Goal: Transaction & Acquisition: Book appointment/travel/reservation

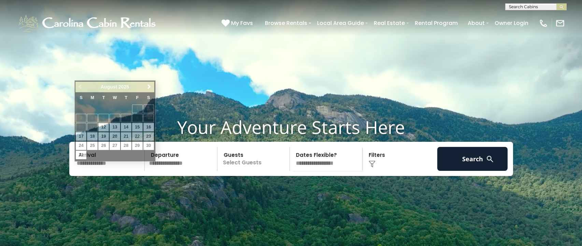
click at [89, 171] on input "text" at bounding box center [109, 159] width 71 height 24
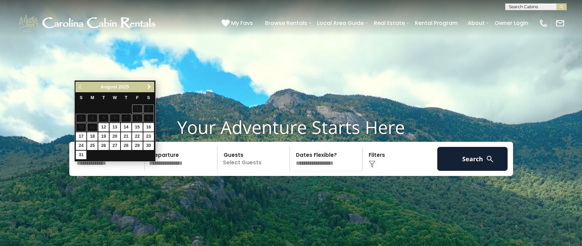
click at [89, 171] on input "text" at bounding box center [109, 159] width 71 height 24
click at [138, 144] on link "29" at bounding box center [137, 145] width 11 height 9
type input "*******"
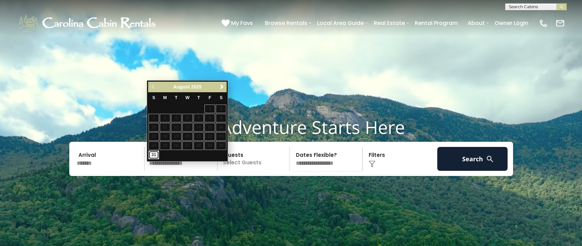
click at [155, 153] on link "31" at bounding box center [153, 154] width 11 height 9
type input "*******"
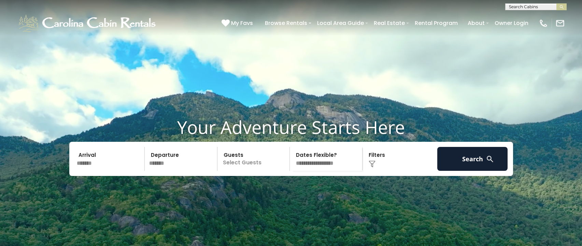
click at [234, 171] on p "Select Guests" at bounding box center [254, 159] width 70 height 24
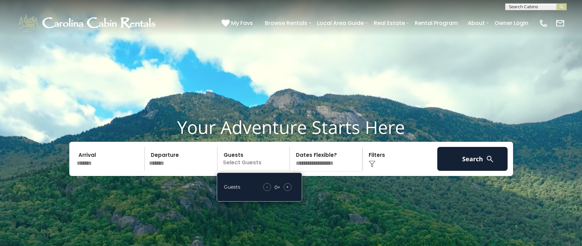
click at [287, 190] on span "+" at bounding box center [287, 186] width 3 height 7
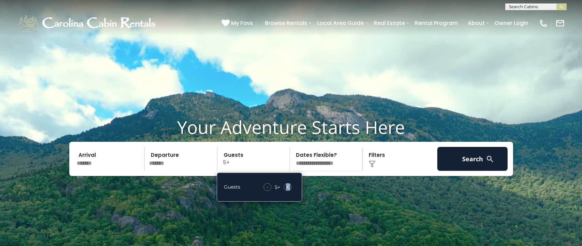
click at [287, 190] on span "+" at bounding box center [287, 186] width 3 height 7
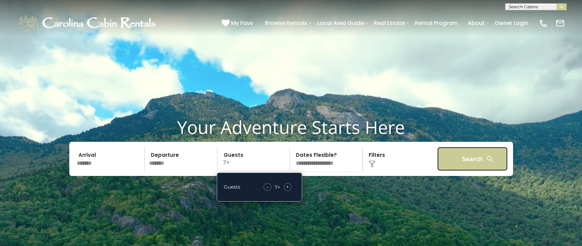
click at [466, 170] on button "Search" at bounding box center [472, 159] width 71 height 24
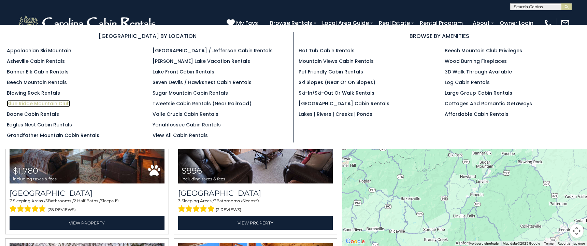
click at [44, 101] on link "Blue Ridge Mountain Club" at bounding box center [38, 103] width 63 height 7
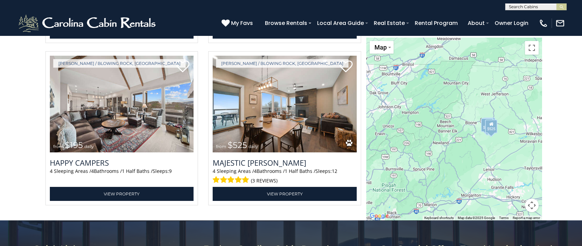
scroll to position [1365, 0]
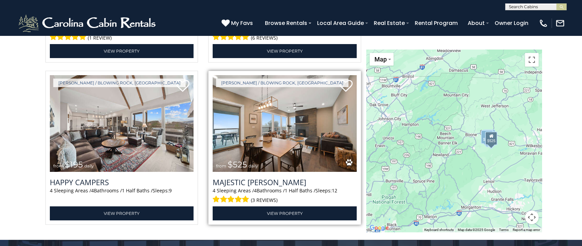
click at [268, 162] on img at bounding box center [285, 123] width 144 height 97
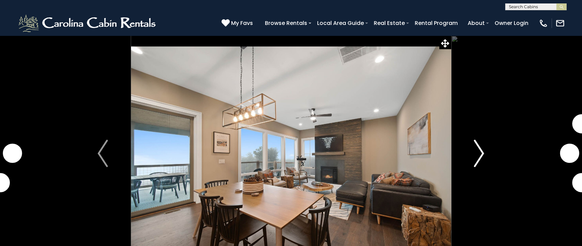
click at [482, 150] on img "Next" at bounding box center [479, 153] width 10 height 27
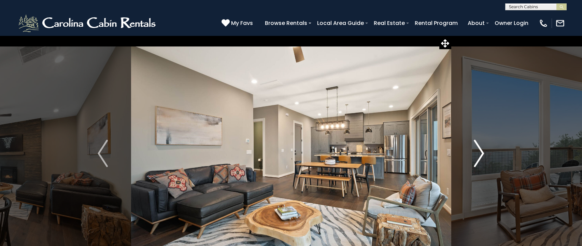
click at [482, 150] on img "Next" at bounding box center [479, 153] width 10 height 27
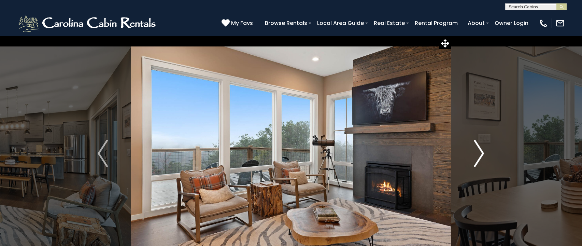
click at [482, 150] on img "Next" at bounding box center [479, 153] width 10 height 27
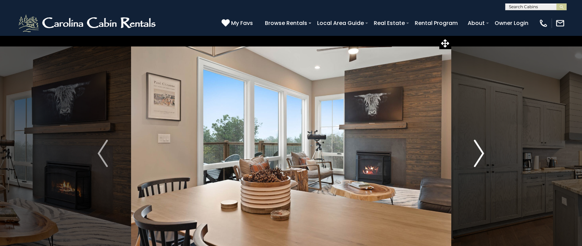
click at [482, 150] on img "Next" at bounding box center [479, 153] width 10 height 27
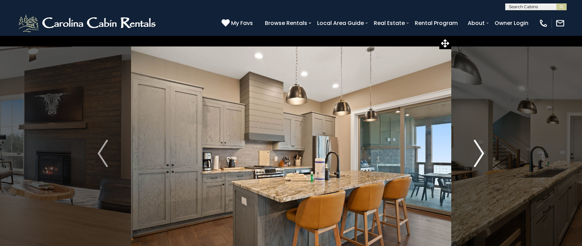
click at [482, 150] on img "Next" at bounding box center [479, 153] width 10 height 27
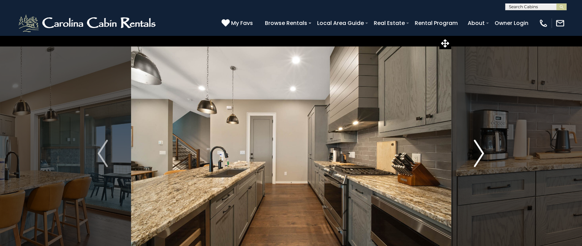
click at [482, 150] on img "Next" at bounding box center [479, 153] width 10 height 27
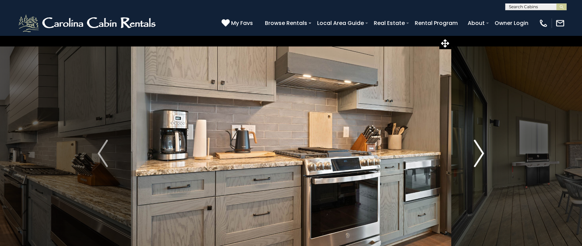
click at [482, 150] on img "Next" at bounding box center [479, 153] width 10 height 27
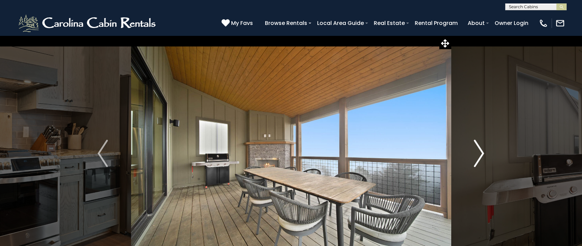
click at [482, 150] on img "Next" at bounding box center [479, 153] width 10 height 27
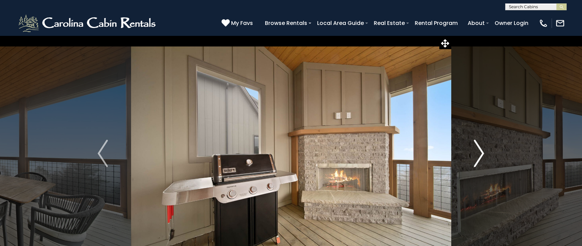
click at [482, 150] on img "Next" at bounding box center [479, 153] width 10 height 27
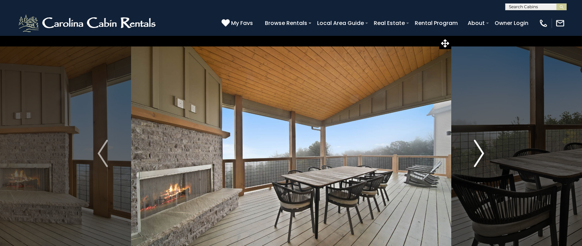
click at [482, 150] on img "Next" at bounding box center [479, 153] width 10 height 27
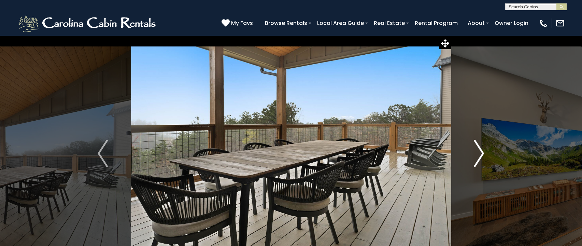
click at [482, 150] on img "Next" at bounding box center [479, 153] width 10 height 27
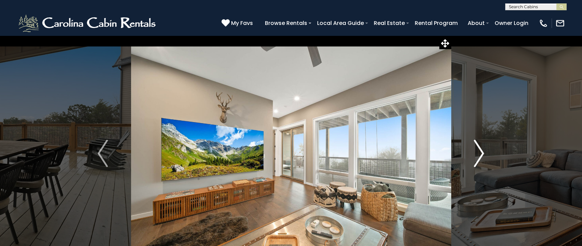
click at [482, 150] on img "Next" at bounding box center [479, 153] width 10 height 27
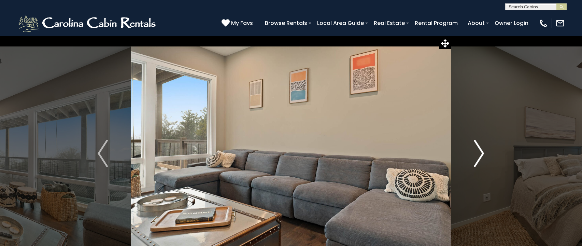
click at [482, 150] on img "Next" at bounding box center [479, 153] width 10 height 27
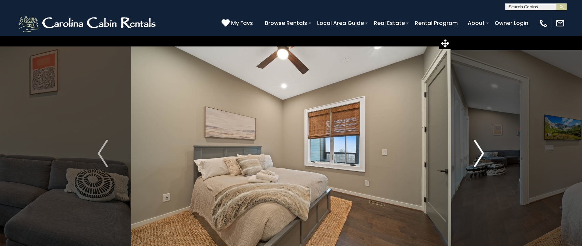
click at [482, 150] on img "Next" at bounding box center [479, 153] width 10 height 27
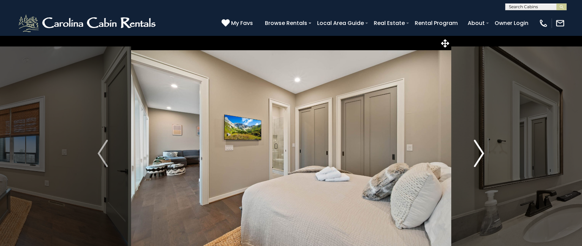
click at [482, 150] on img "Next" at bounding box center [479, 153] width 10 height 27
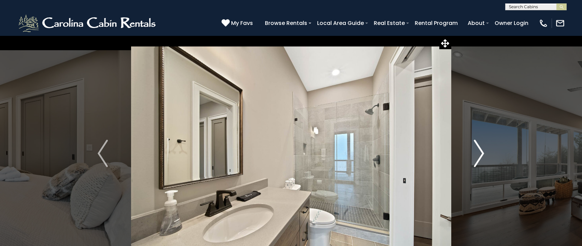
click at [482, 150] on img "Next" at bounding box center [479, 153] width 10 height 27
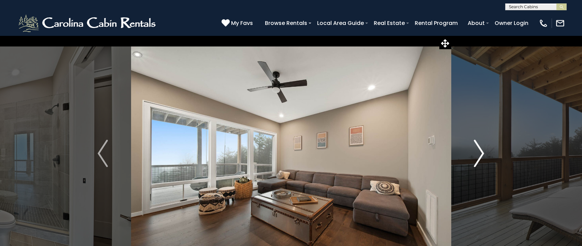
click at [482, 150] on img "Next" at bounding box center [479, 153] width 10 height 27
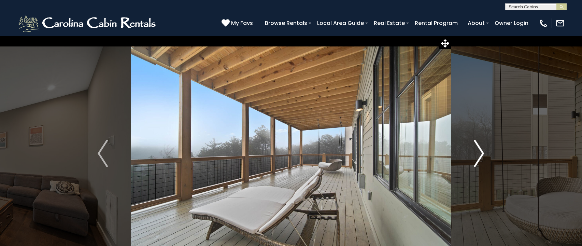
click at [482, 150] on img "Next" at bounding box center [479, 153] width 10 height 27
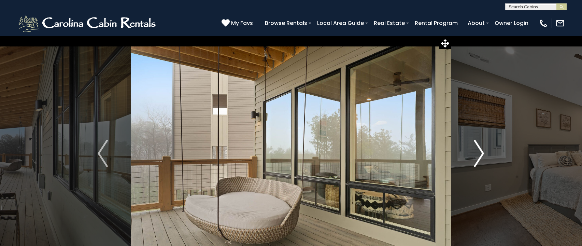
click at [482, 150] on img "Next" at bounding box center [479, 153] width 10 height 27
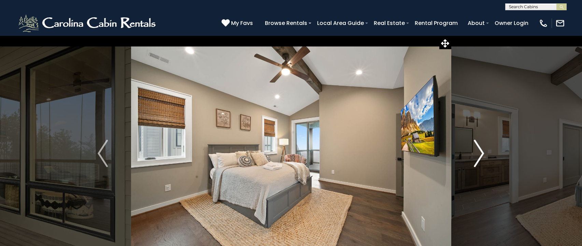
click at [482, 150] on img "Next" at bounding box center [479, 153] width 10 height 27
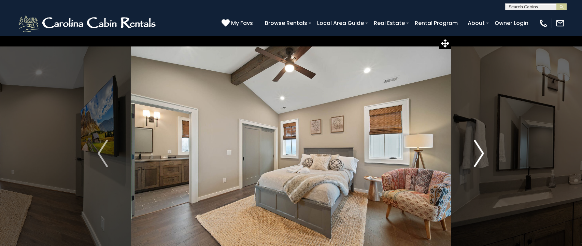
click at [482, 150] on img "Next" at bounding box center [479, 153] width 10 height 27
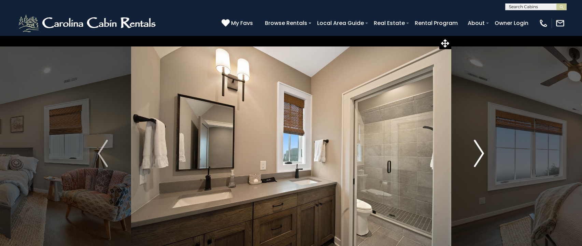
click at [482, 150] on img "Next" at bounding box center [479, 153] width 10 height 27
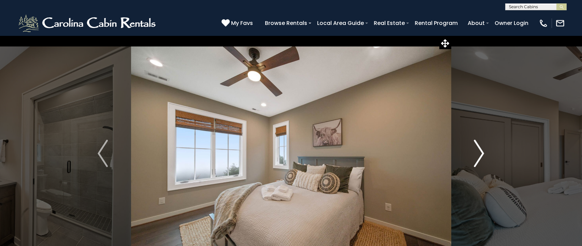
click at [482, 150] on img "Next" at bounding box center [479, 153] width 10 height 27
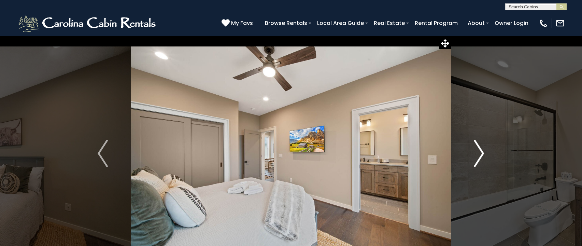
click at [482, 150] on img "Next" at bounding box center [479, 153] width 10 height 27
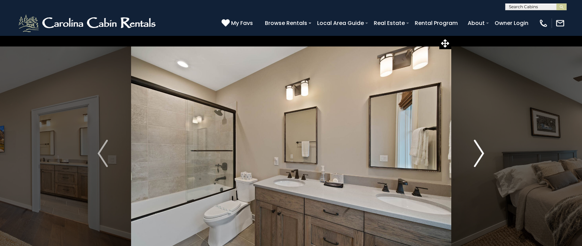
click at [482, 150] on img "Next" at bounding box center [479, 153] width 10 height 27
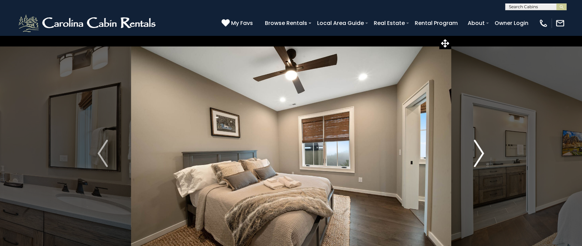
click at [482, 150] on img "Next" at bounding box center [479, 153] width 10 height 27
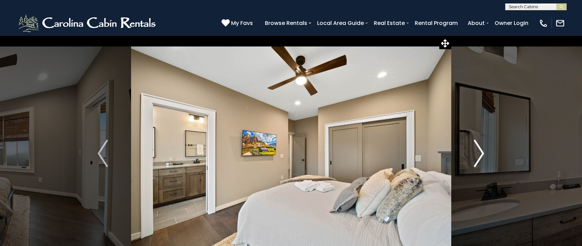
click at [482, 150] on img "Next" at bounding box center [479, 153] width 10 height 27
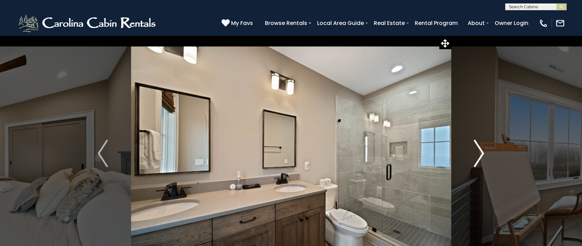
click at [482, 150] on img "Next" at bounding box center [479, 153] width 10 height 27
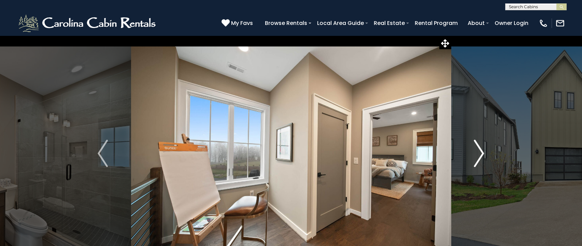
click at [482, 150] on img "Next" at bounding box center [479, 153] width 10 height 27
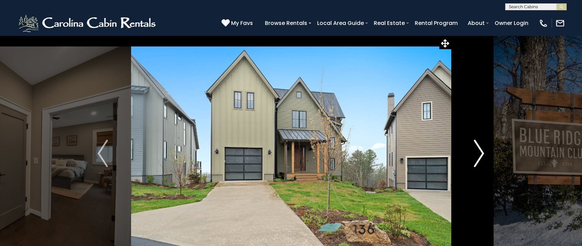
click at [482, 150] on img "Next" at bounding box center [479, 153] width 10 height 27
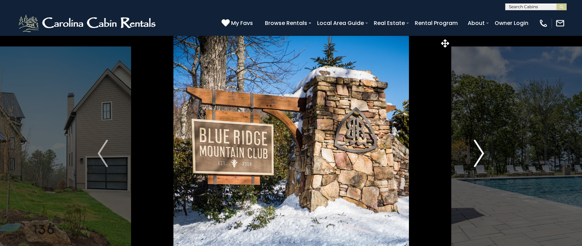
click at [482, 150] on img "Next" at bounding box center [479, 153] width 10 height 27
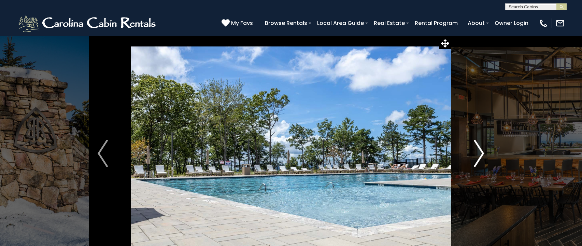
click at [482, 150] on img "Next" at bounding box center [479, 153] width 10 height 27
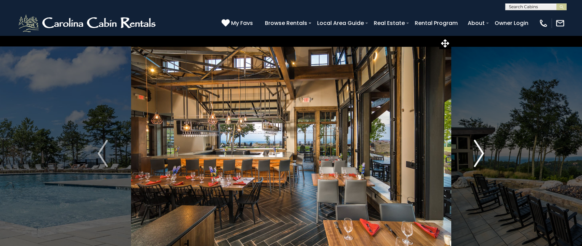
click at [482, 150] on img "Next" at bounding box center [479, 153] width 10 height 27
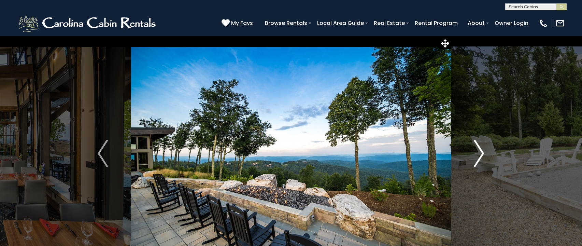
click at [482, 150] on img "Next" at bounding box center [479, 153] width 10 height 27
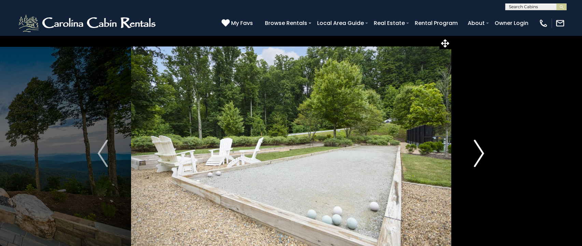
click at [482, 150] on img "Next" at bounding box center [479, 153] width 10 height 27
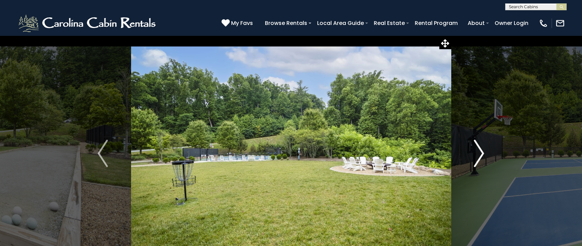
click at [482, 150] on img "Next" at bounding box center [479, 153] width 10 height 27
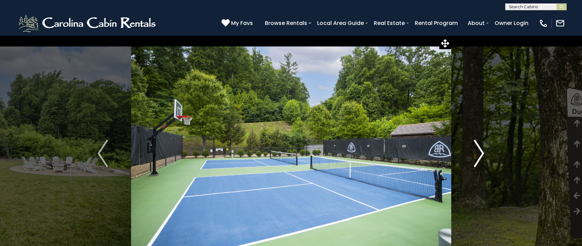
click at [482, 150] on img "Next" at bounding box center [479, 153] width 10 height 27
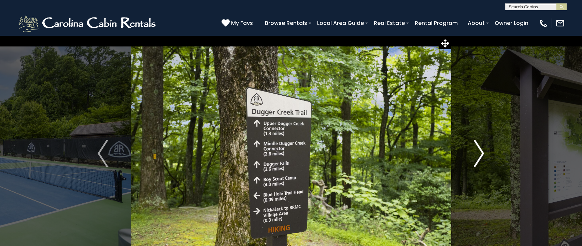
click at [482, 150] on img "Next" at bounding box center [479, 153] width 10 height 27
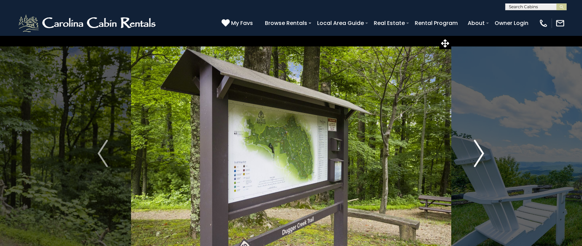
click at [482, 150] on img "Next" at bounding box center [479, 153] width 10 height 27
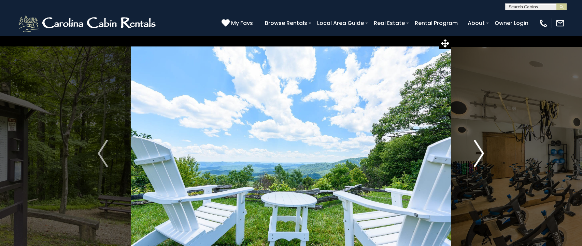
click at [482, 150] on img "Next" at bounding box center [479, 153] width 10 height 27
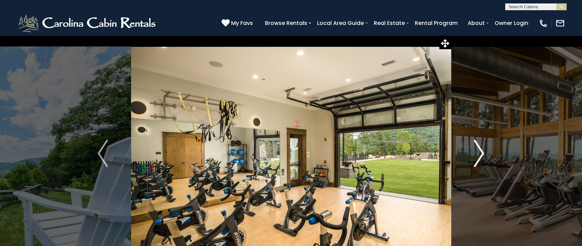
click at [482, 150] on img "Next" at bounding box center [479, 153] width 10 height 27
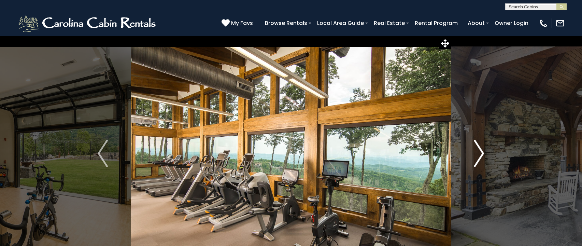
click at [482, 150] on img "Next" at bounding box center [479, 153] width 10 height 27
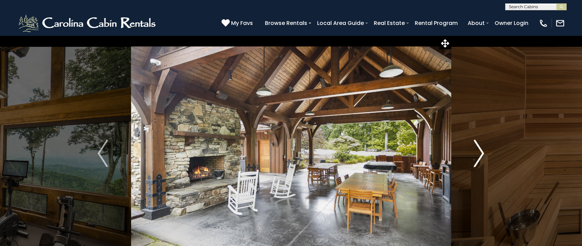
click at [482, 150] on img "Next" at bounding box center [479, 153] width 10 height 27
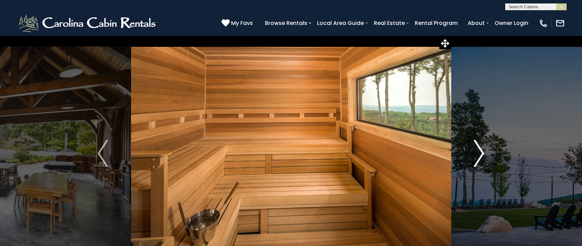
click at [482, 150] on img "Next" at bounding box center [479, 153] width 10 height 27
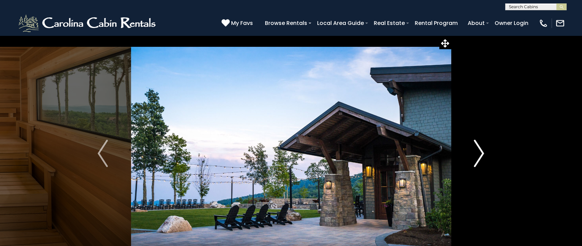
click at [482, 150] on img "Next" at bounding box center [479, 153] width 10 height 27
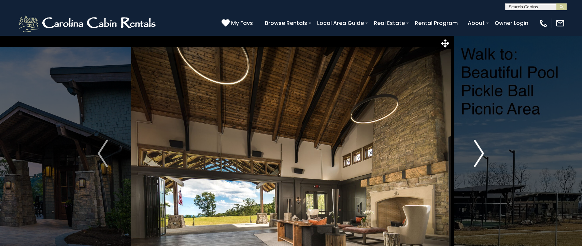
click at [482, 150] on img "Next" at bounding box center [479, 153] width 10 height 27
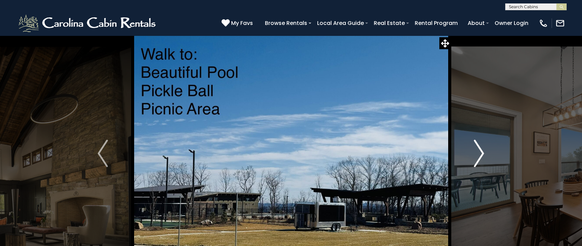
click at [482, 150] on img "Next" at bounding box center [479, 153] width 10 height 27
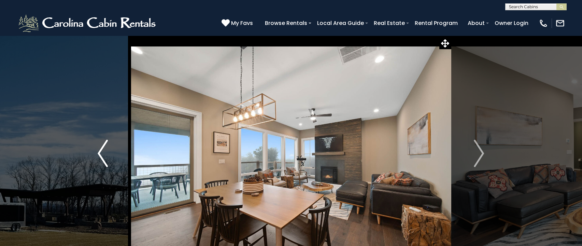
click at [99, 152] on img "Previous" at bounding box center [103, 153] width 10 height 27
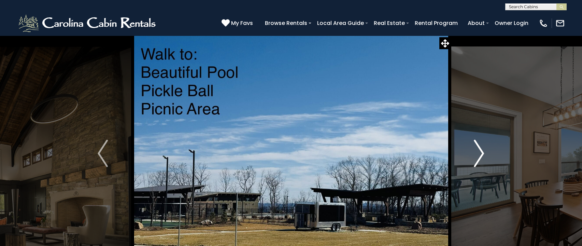
click at [483, 152] on img "Next" at bounding box center [479, 153] width 10 height 27
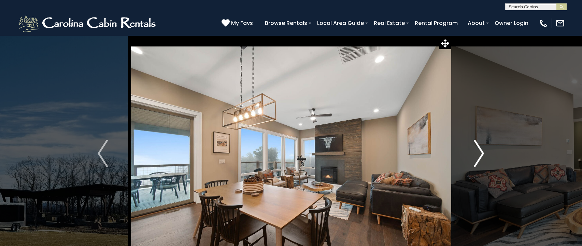
click at [483, 152] on img "Next" at bounding box center [479, 153] width 10 height 27
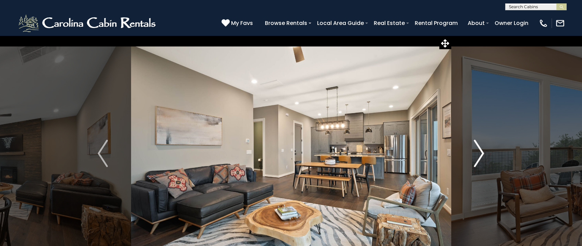
click at [483, 152] on img "Next" at bounding box center [479, 153] width 10 height 27
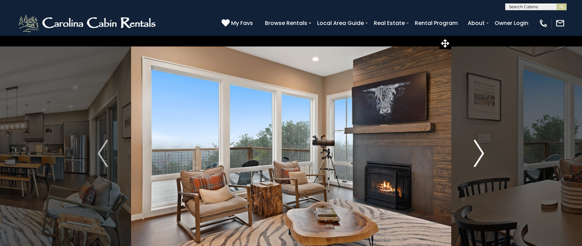
click at [483, 152] on img "Next" at bounding box center [479, 153] width 10 height 27
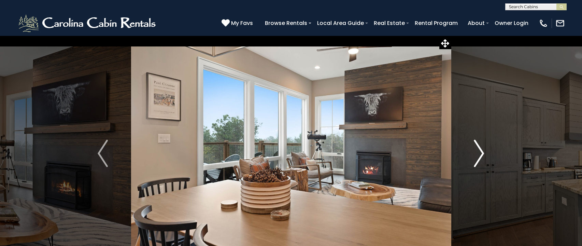
click at [483, 152] on img "Next" at bounding box center [479, 153] width 10 height 27
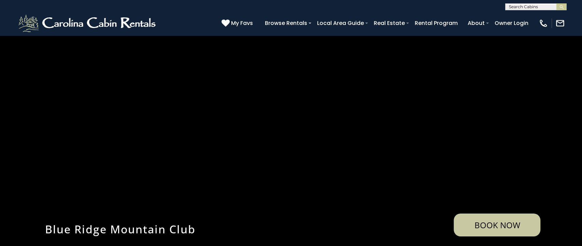
scroll to position [1365, 0]
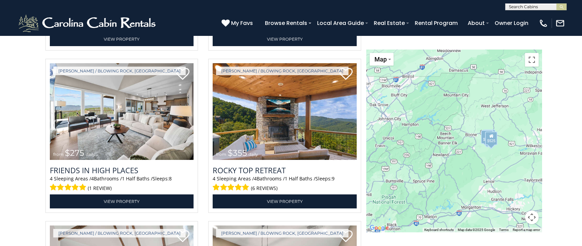
scroll to position [1202, 0]
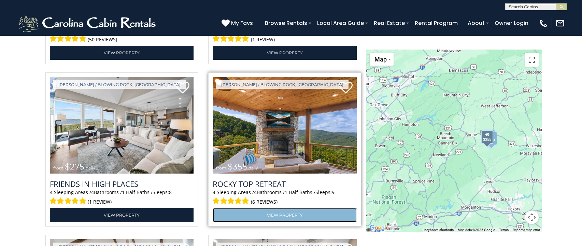
click at [279, 213] on link "View Property" at bounding box center [285, 215] width 144 height 14
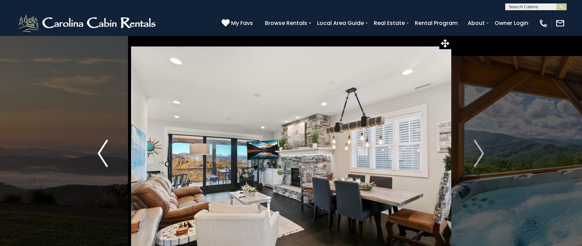
click at [98, 152] on img "Previous" at bounding box center [103, 153] width 10 height 27
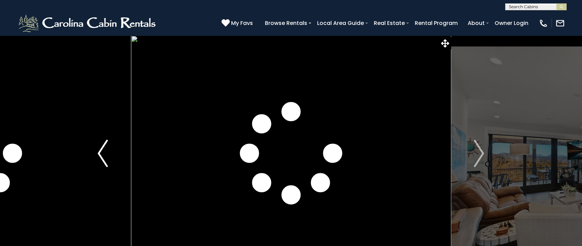
click at [98, 152] on img "Previous" at bounding box center [103, 153] width 10 height 27
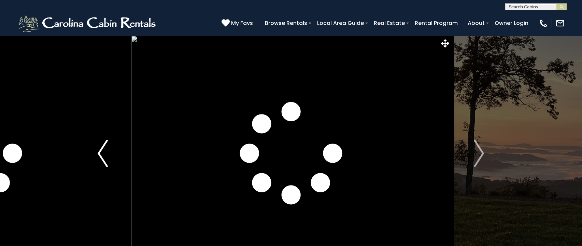
click at [98, 152] on img "Previous" at bounding box center [103, 153] width 10 height 27
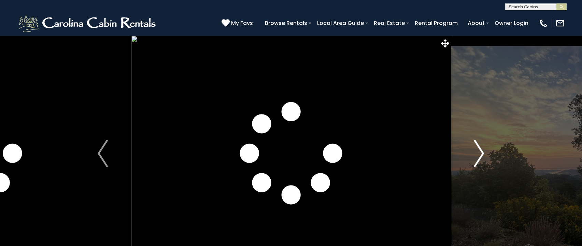
click at [482, 150] on img "Next" at bounding box center [479, 153] width 10 height 27
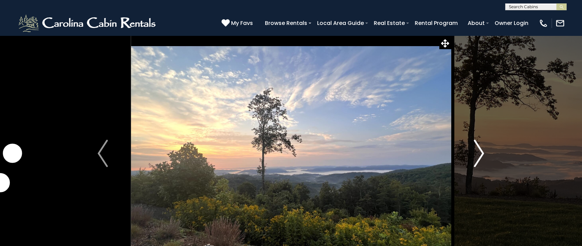
click at [482, 150] on img "Next" at bounding box center [479, 153] width 10 height 27
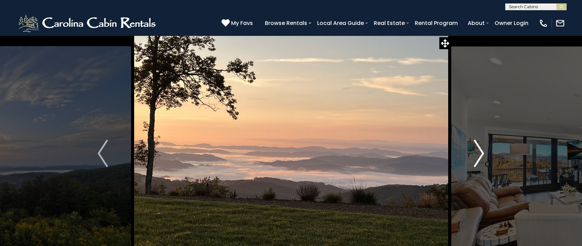
click at [482, 150] on img "Next" at bounding box center [479, 153] width 10 height 27
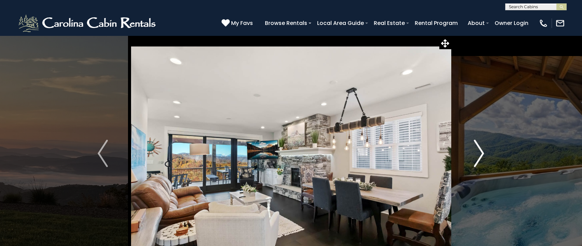
click at [482, 150] on img "Next" at bounding box center [479, 153] width 10 height 27
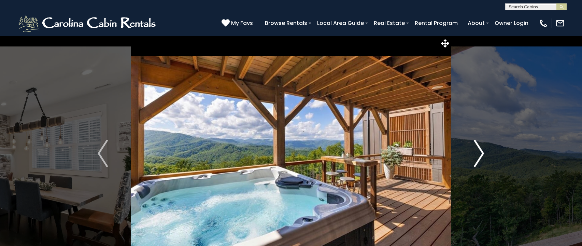
click at [482, 150] on img "Next" at bounding box center [479, 153] width 10 height 27
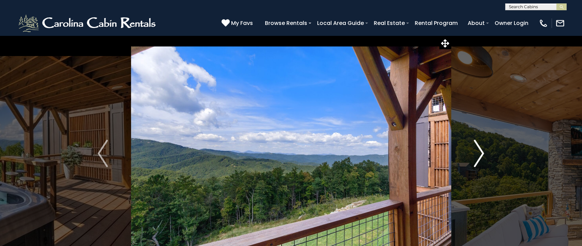
click at [482, 150] on img "Next" at bounding box center [479, 153] width 10 height 27
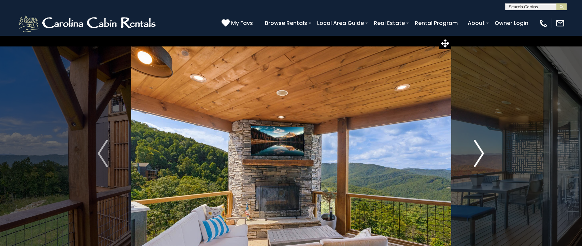
click at [482, 150] on img "Next" at bounding box center [479, 153] width 10 height 27
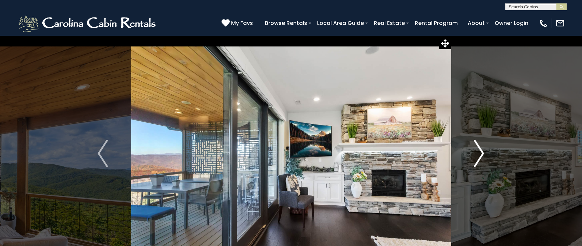
click at [482, 150] on img "Next" at bounding box center [479, 153] width 10 height 27
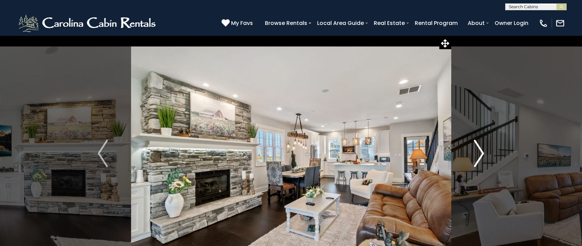
click at [482, 150] on img "Next" at bounding box center [479, 153] width 10 height 27
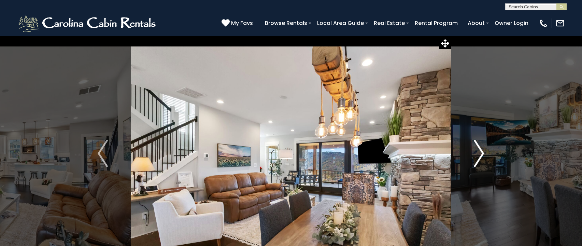
click at [482, 150] on img "Next" at bounding box center [479, 153] width 10 height 27
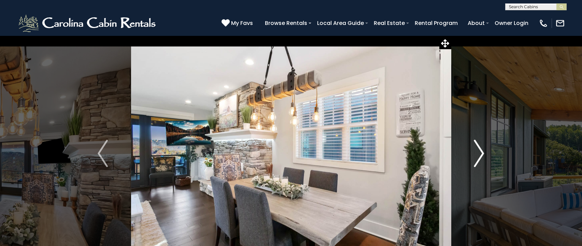
click at [482, 150] on img "Next" at bounding box center [479, 153] width 10 height 27
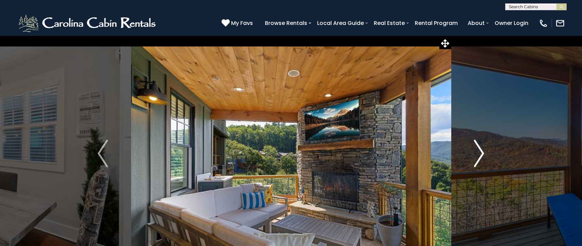
click at [482, 150] on img "Next" at bounding box center [479, 153] width 10 height 27
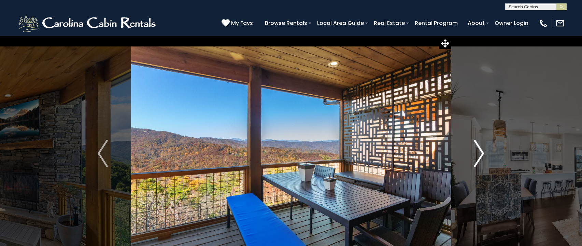
click at [482, 150] on img "Next" at bounding box center [479, 153] width 10 height 27
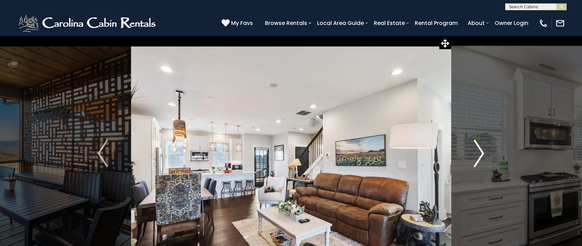
click at [482, 150] on img "Next" at bounding box center [479, 153] width 10 height 27
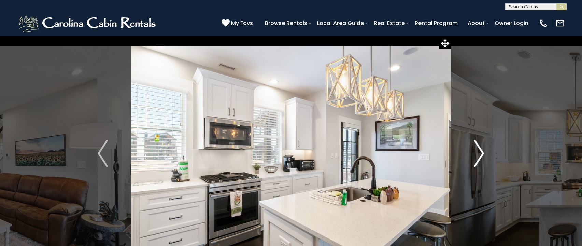
click at [482, 150] on img "Next" at bounding box center [479, 153] width 10 height 27
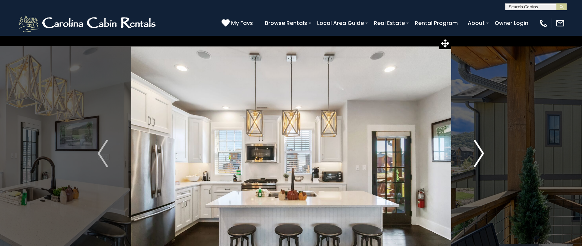
click at [482, 150] on img "Next" at bounding box center [479, 153] width 10 height 27
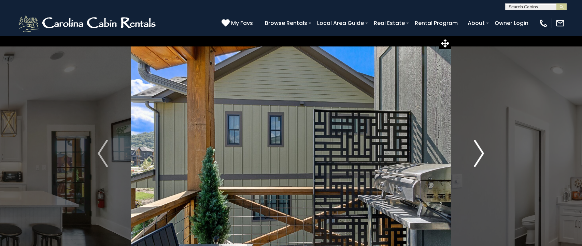
click at [482, 150] on img "Next" at bounding box center [479, 153] width 10 height 27
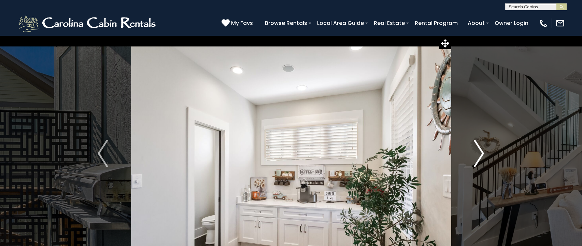
click at [482, 150] on img "Next" at bounding box center [479, 153] width 10 height 27
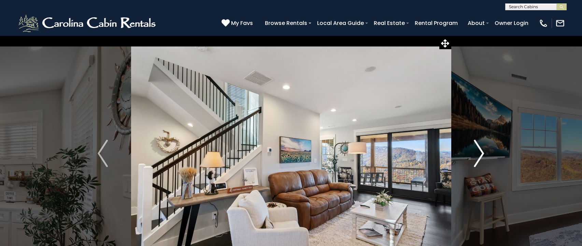
click at [482, 150] on img "Next" at bounding box center [479, 153] width 10 height 27
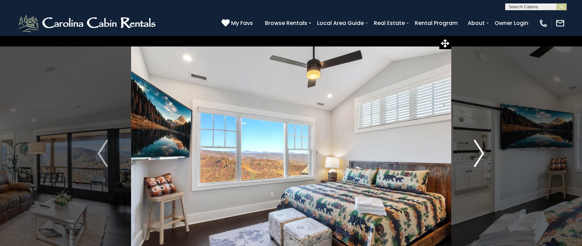
click at [482, 150] on img "Next" at bounding box center [479, 153] width 10 height 27
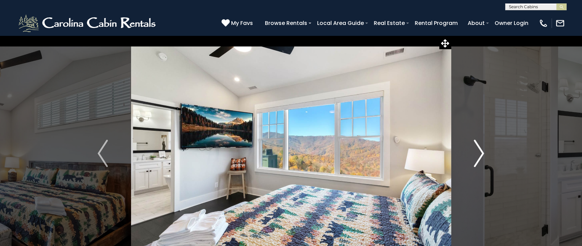
click at [482, 150] on img "Next" at bounding box center [479, 153] width 10 height 27
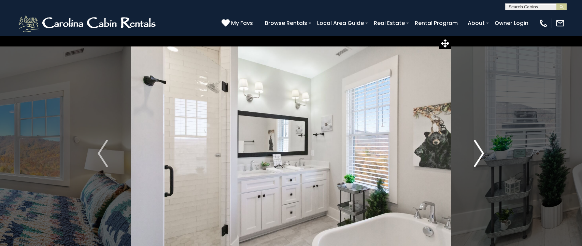
click at [482, 150] on img "Next" at bounding box center [479, 153] width 10 height 27
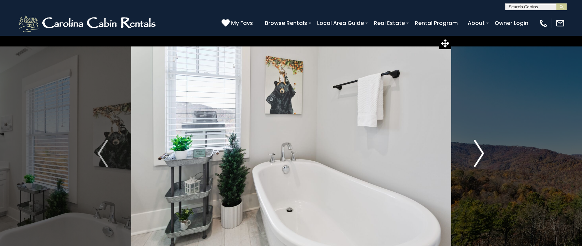
click at [482, 150] on img "Next" at bounding box center [479, 153] width 10 height 27
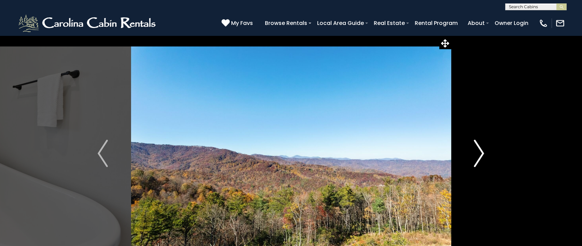
click at [482, 150] on img "Next" at bounding box center [479, 153] width 10 height 27
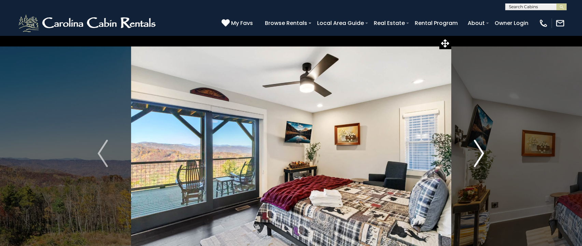
click at [482, 150] on img "Next" at bounding box center [479, 153] width 10 height 27
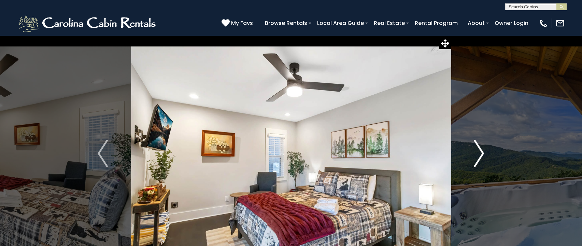
click at [482, 150] on img "Next" at bounding box center [479, 153] width 10 height 27
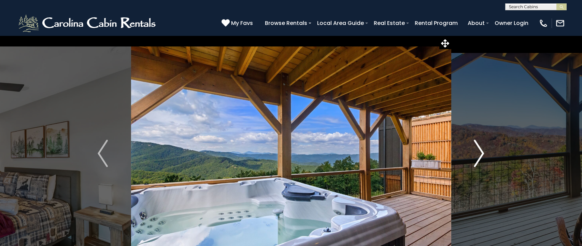
click at [482, 150] on img "Next" at bounding box center [479, 153] width 10 height 27
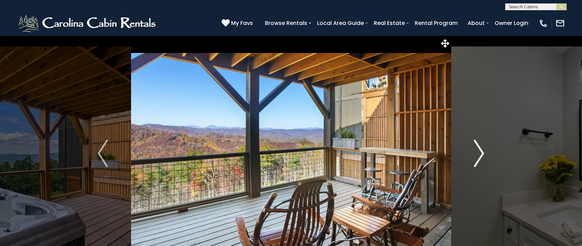
click at [482, 150] on img "Next" at bounding box center [479, 153] width 10 height 27
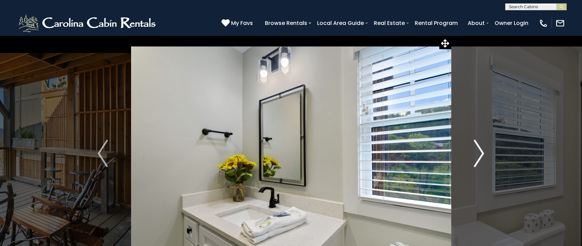
click at [482, 150] on img "Next" at bounding box center [479, 153] width 10 height 27
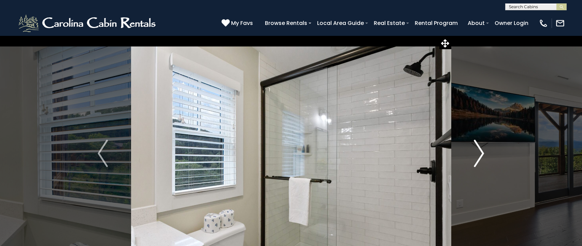
click at [482, 150] on img "Next" at bounding box center [479, 153] width 10 height 27
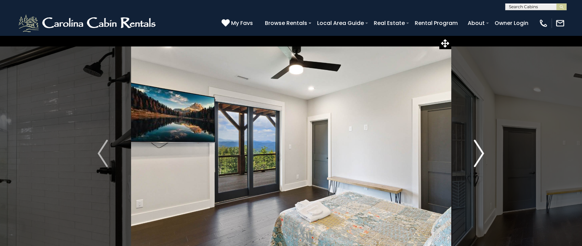
click at [482, 150] on img "Next" at bounding box center [479, 153] width 10 height 27
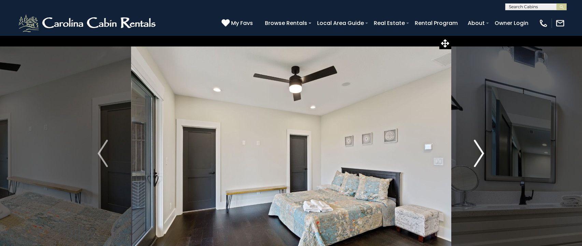
click at [482, 150] on img "Next" at bounding box center [479, 153] width 10 height 27
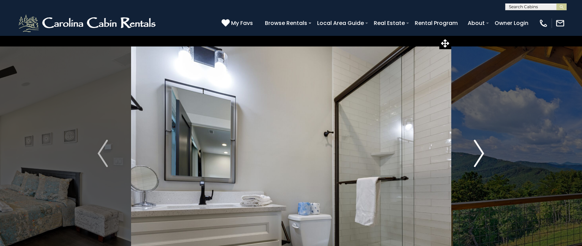
click at [482, 150] on img "Next" at bounding box center [479, 153] width 10 height 27
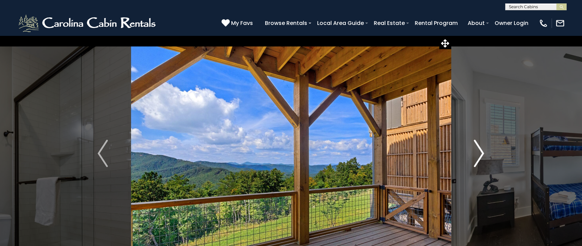
click at [482, 150] on img "Next" at bounding box center [479, 153] width 10 height 27
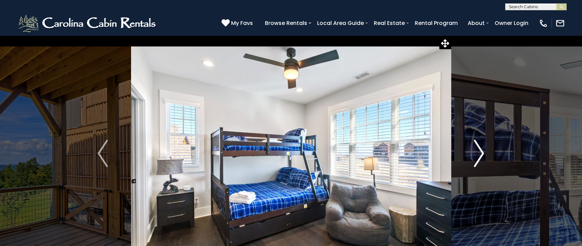
click at [482, 150] on img "Next" at bounding box center [479, 153] width 10 height 27
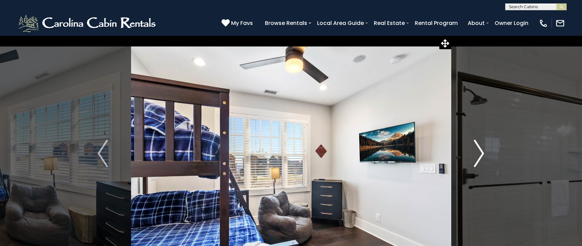
click at [482, 150] on img "Next" at bounding box center [479, 153] width 10 height 27
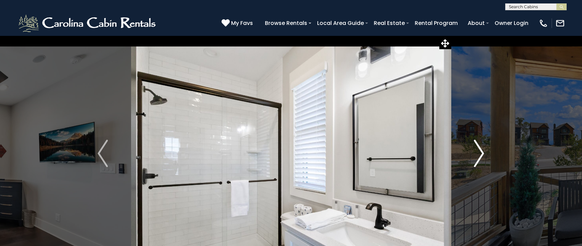
click at [482, 150] on img "Next" at bounding box center [479, 153] width 10 height 27
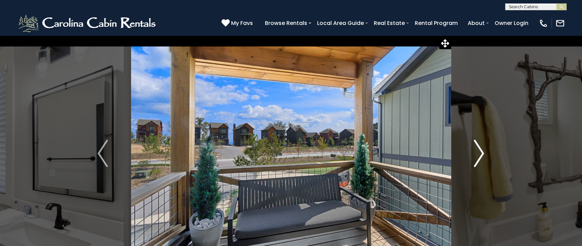
click at [482, 150] on img "Next" at bounding box center [479, 153] width 10 height 27
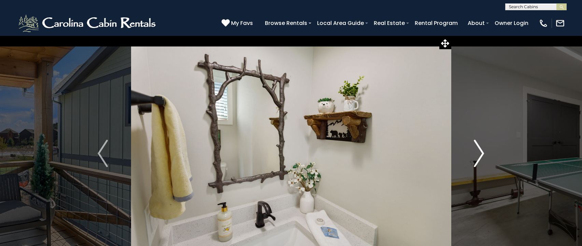
click at [482, 150] on img "Next" at bounding box center [479, 153] width 10 height 27
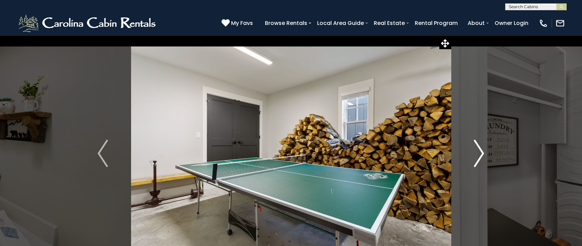
click at [482, 150] on img "Next" at bounding box center [479, 153] width 10 height 27
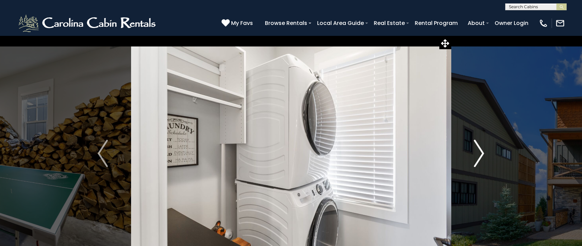
click at [482, 150] on img "Next" at bounding box center [479, 153] width 10 height 27
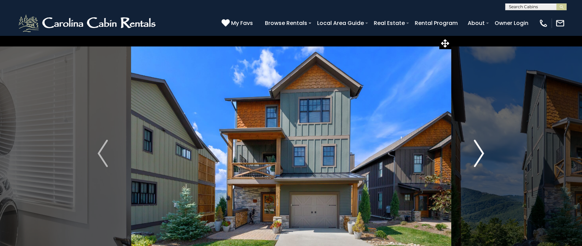
click at [482, 150] on img "Next" at bounding box center [479, 153] width 10 height 27
